Goal: Find specific page/section: Find specific page/section

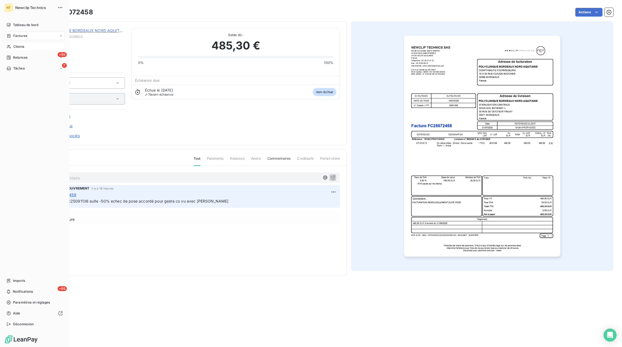
click at [23, 46] on span "Clients" at bounding box center [18, 46] width 11 height 5
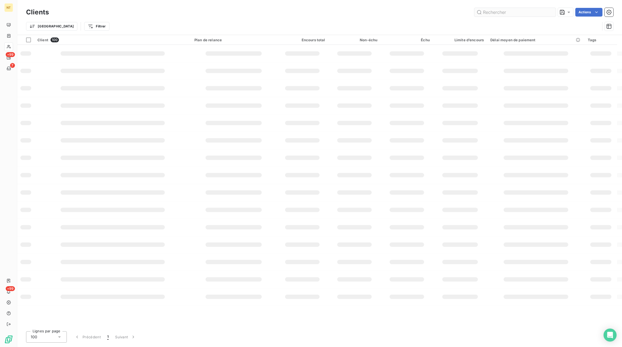
click at [527, 13] on input "text" at bounding box center [514, 12] width 81 height 9
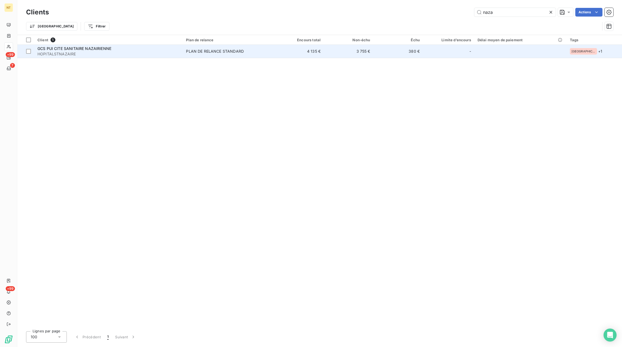
type input "naza"
click at [227, 50] on div "PLAN DE RELANCE STANDARD" at bounding box center [215, 51] width 58 height 5
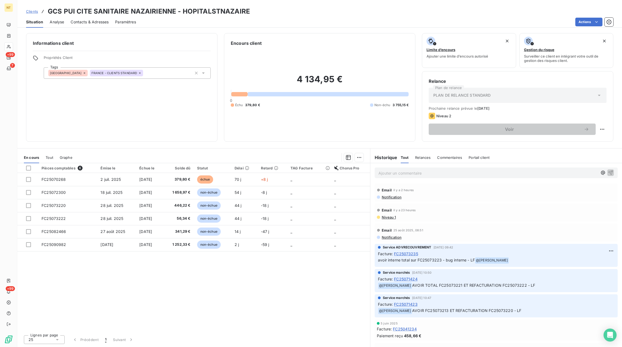
click at [83, 21] on span "Contacts & Adresses" at bounding box center [90, 21] width 38 height 5
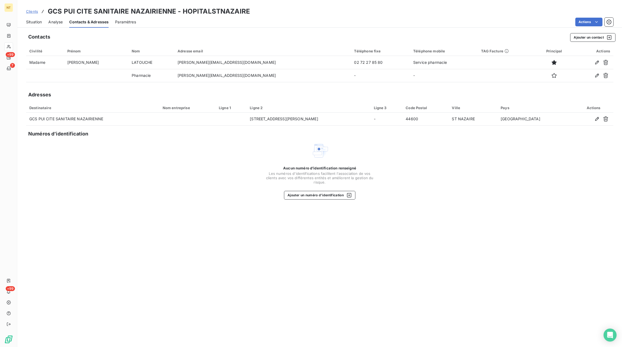
click at [35, 23] on span "Situation" at bounding box center [34, 21] width 16 height 5
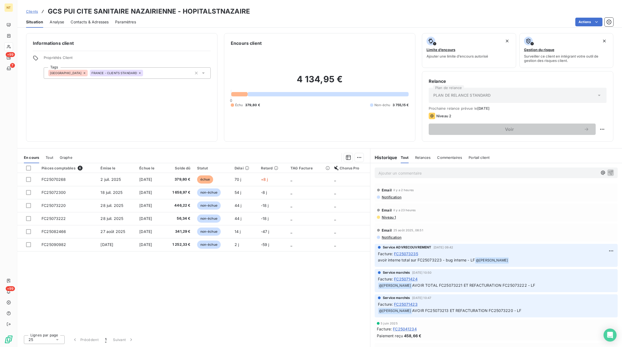
click at [88, 23] on span "Contacts & Adresses" at bounding box center [90, 21] width 38 height 5
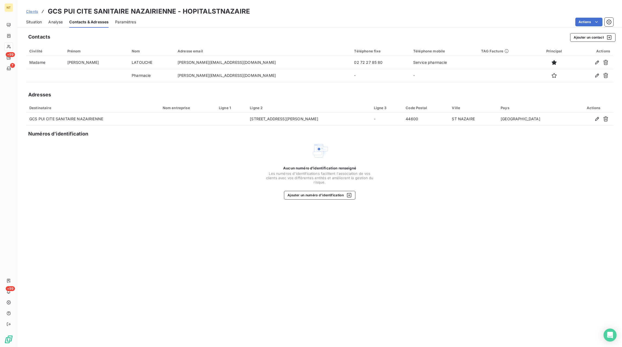
click at [34, 21] on span "Situation" at bounding box center [34, 21] width 16 height 5
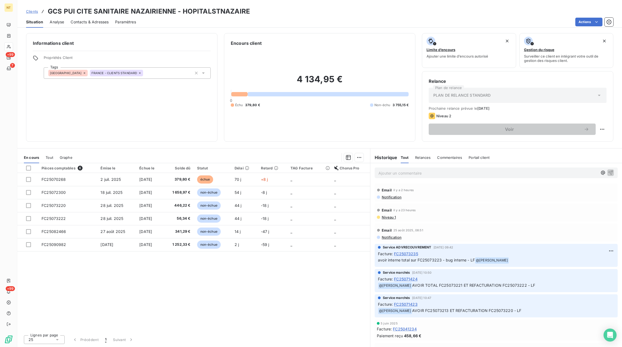
click at [88, 21] on span "Contacts & Adresses" at bounding box center [90, 21] width 38 height 5
